Goal: Transaction & Acquisition: Purchase product/service

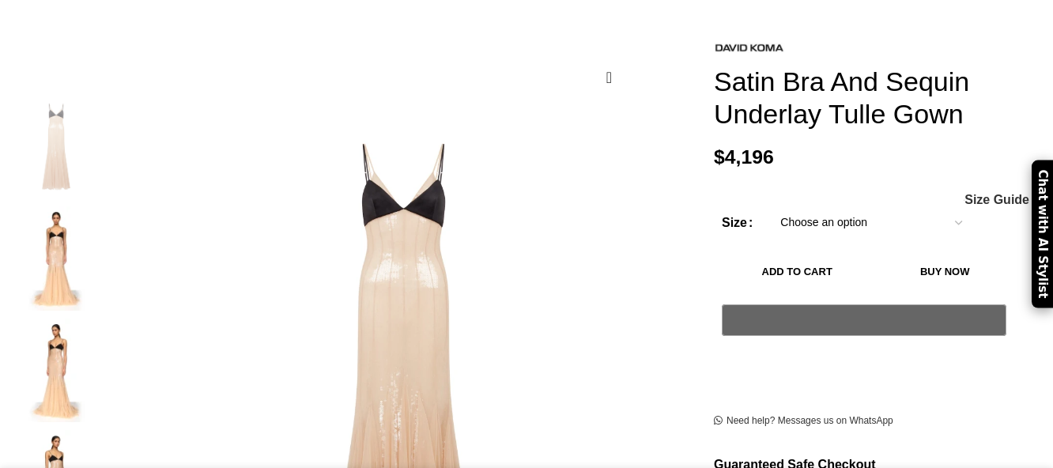
scroll to position [228, 0]
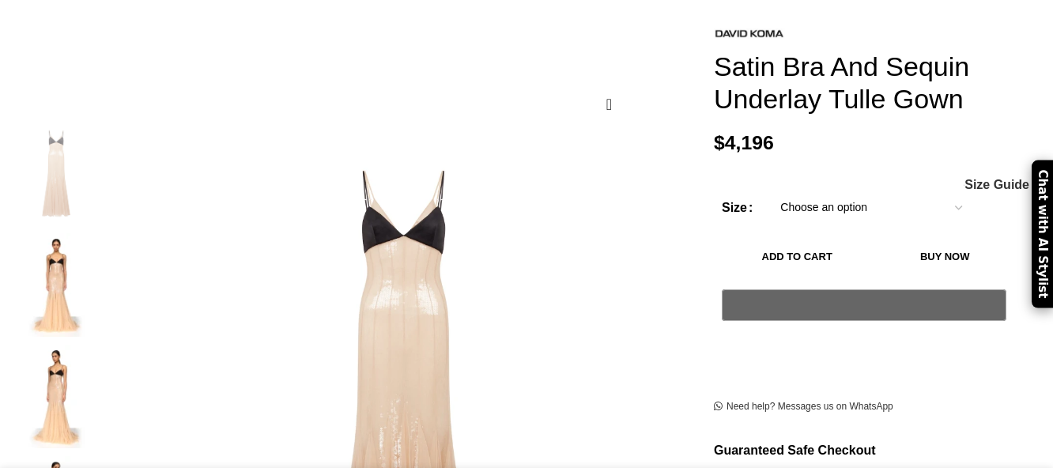
click at [820, 191] on select "Choose an option 6 UK 8 UK 10 UK 12 UK 14 UK 16 UK" at bounding box center [871, 207] width 206 height 33
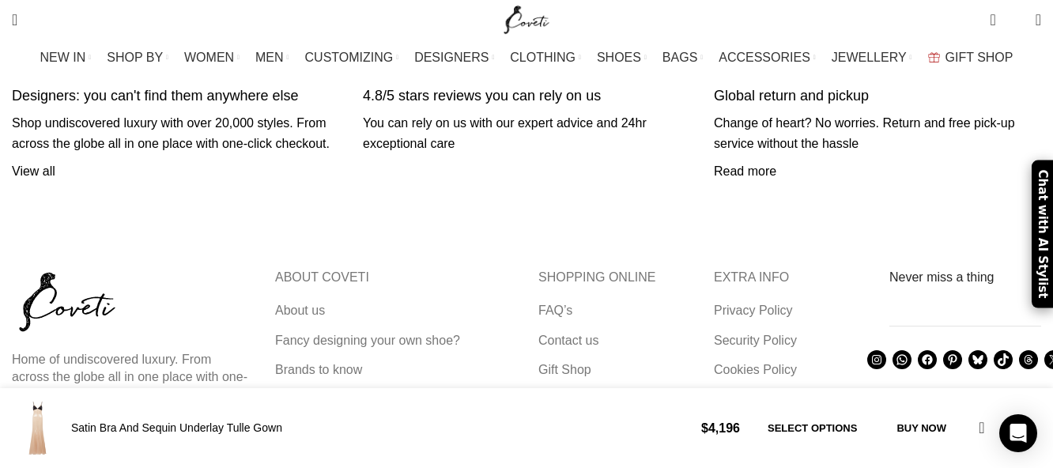
scroll to position [4242, 0]
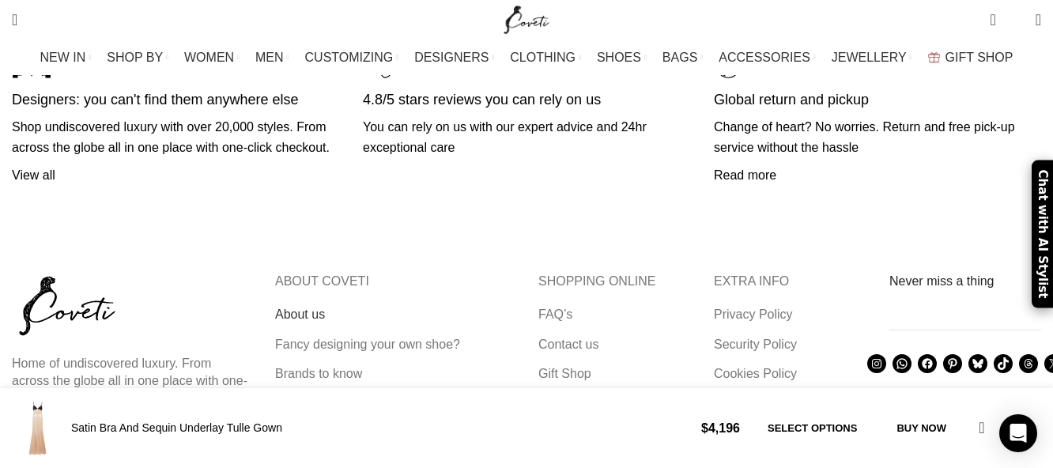
click at [326, 306] on link "About us" at bounding box center [300, 314] width 51 height 17
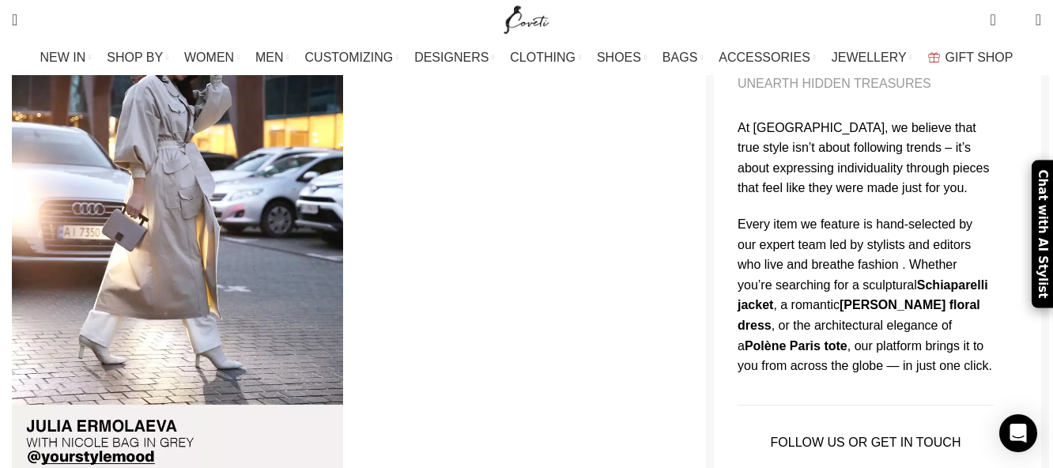
scroll to position [601, 0]
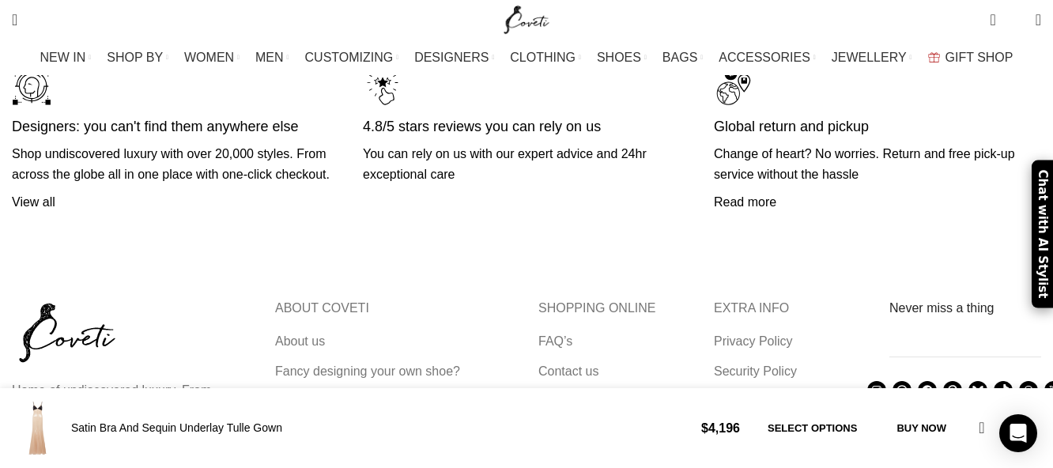
scroll to position [4182, 0]
click at [575, 364] on link "Contact us" at bounding box center [569, 372] width 62 height 17
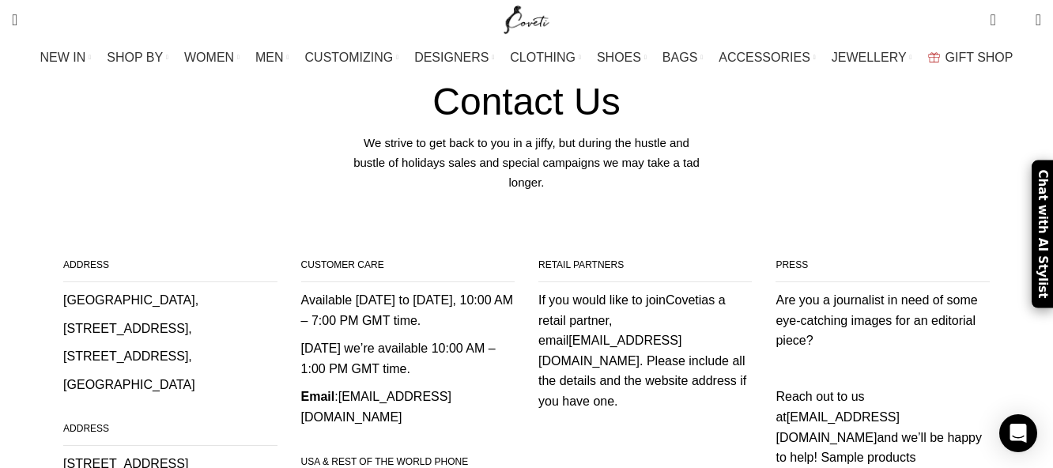
scroll to position [165, 0]
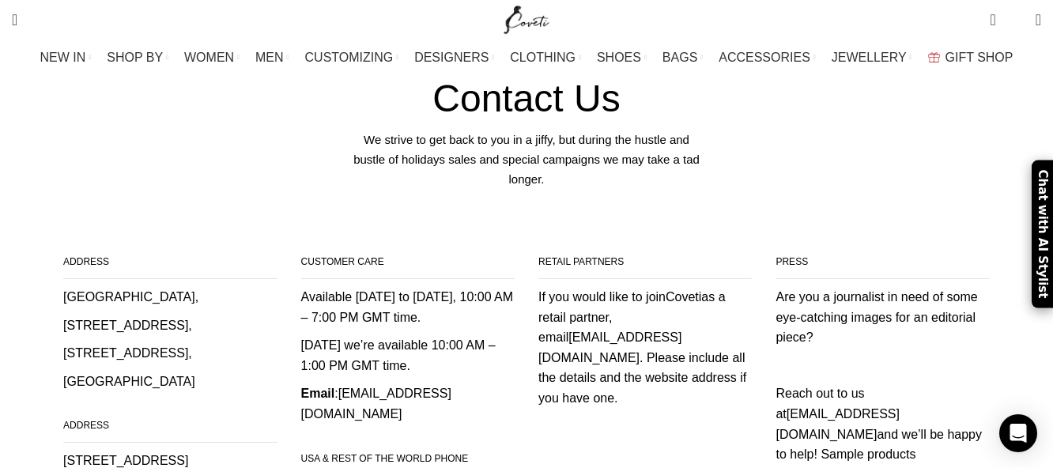
click at [358, 387] on link "care@coveti.com" at bounding box center [376, 404] width 150 height 34
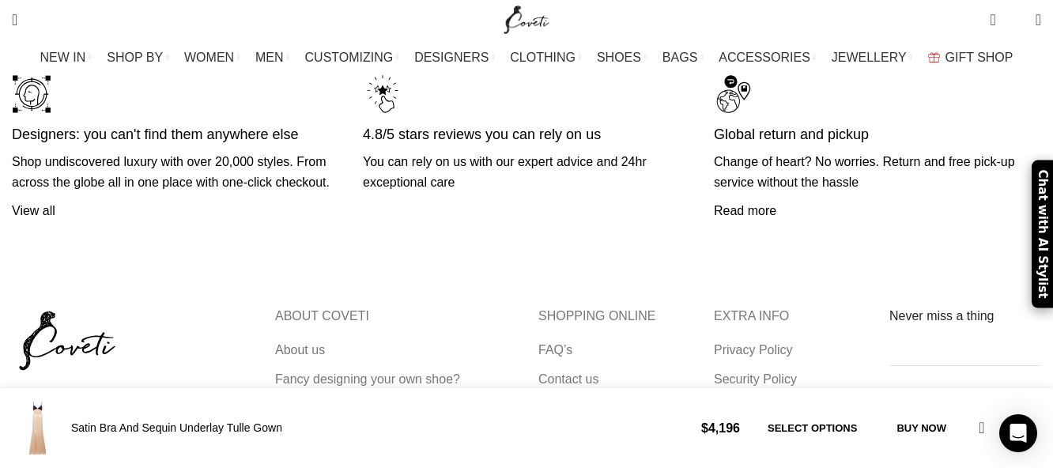
scroll to position [0, 1331]
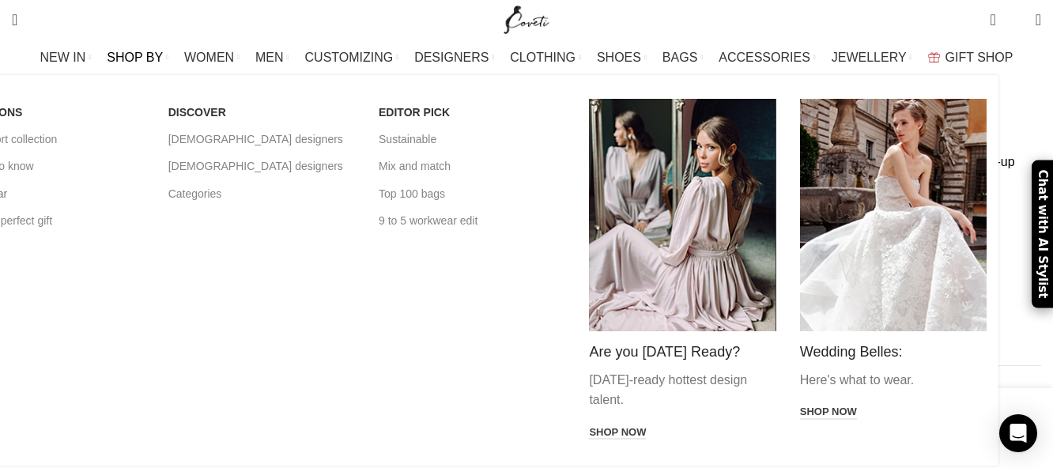
click at [87, 191] on link "Partywear" at bounding box center [50, 193] width 187 height 27
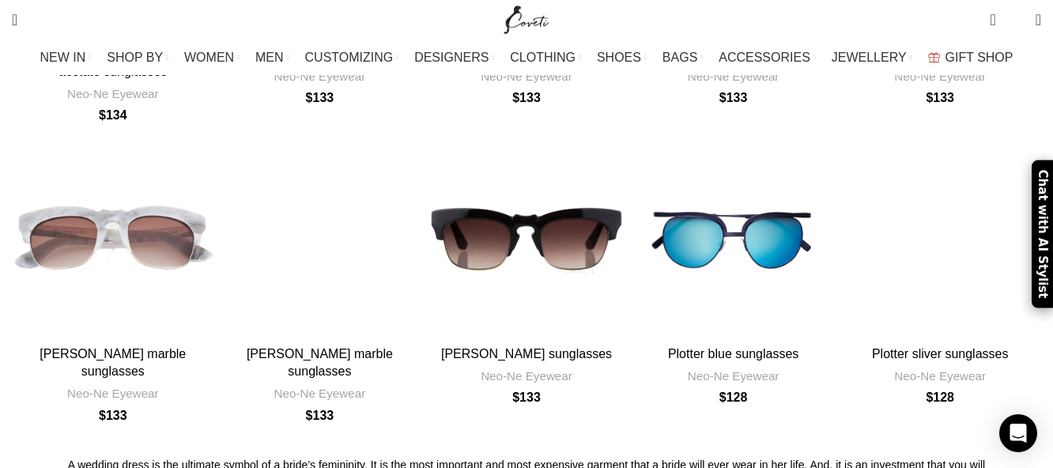
scroll to position [5583, 0]
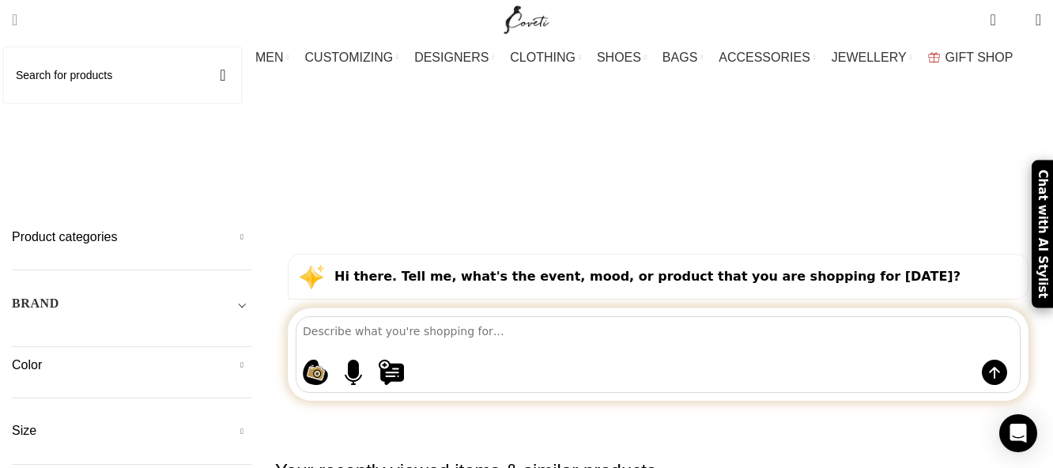
click at [58, 70] on input "Search" at bounding box center [122, 74] width 237 height 55
type input "[PERSON_NAME]"
click at [205, 47] on button "Search" at bounding box center [223, 74] width 36 height 55
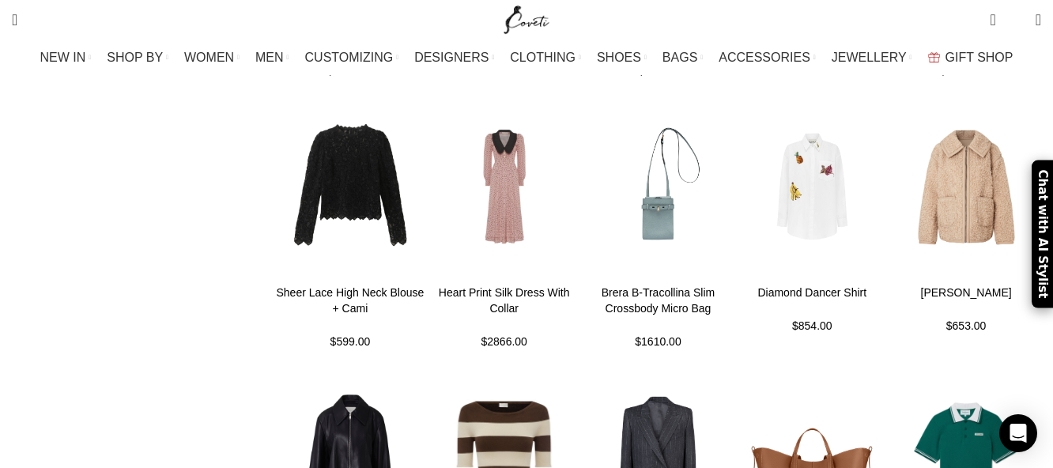
scroll to position [873, 0]
